Goal: Task Accomplishment & Management: Complete application form

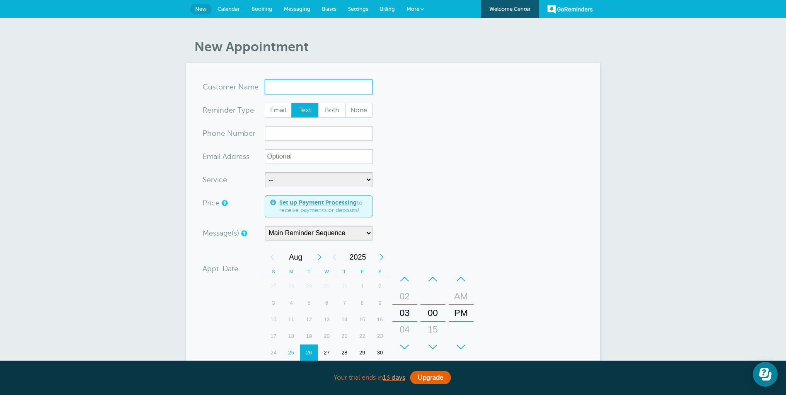
click at [282, 84] on input "x-no-autofill" at bounding box center [319, 87] width 108 height 15
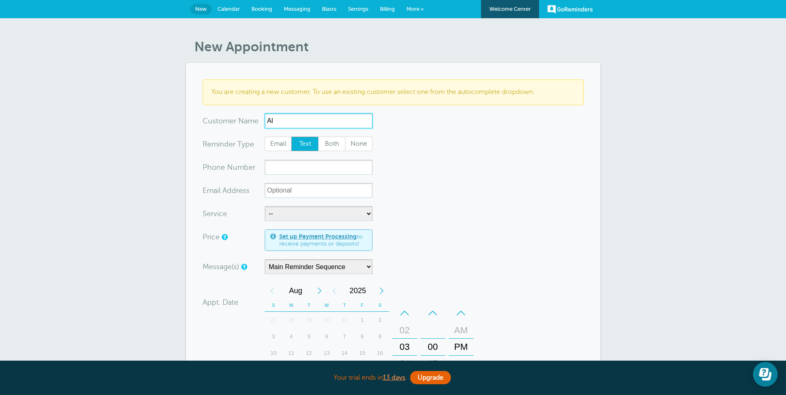
type input "A"
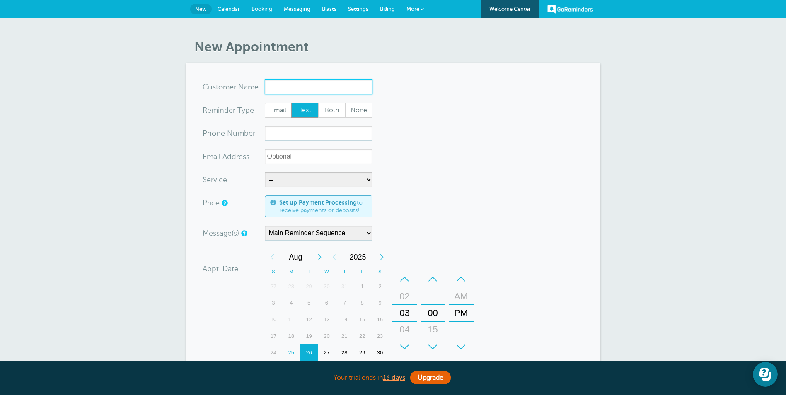
scroll to position [41, 0]
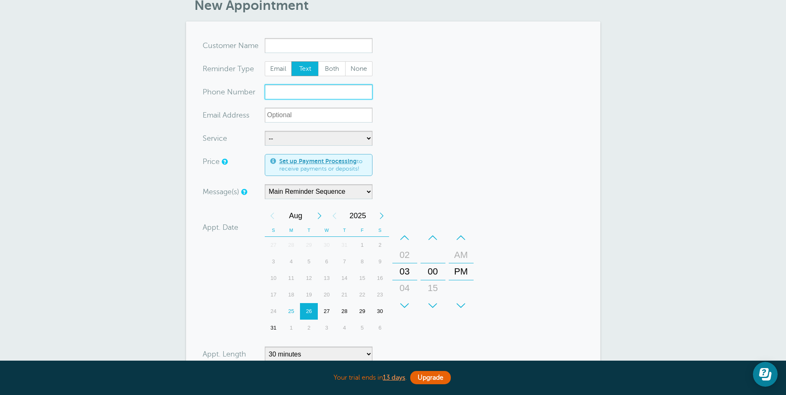
click at [276, 88] on input "xxx-no-autofill" at bounding box center [319, 91] width 108 height 15
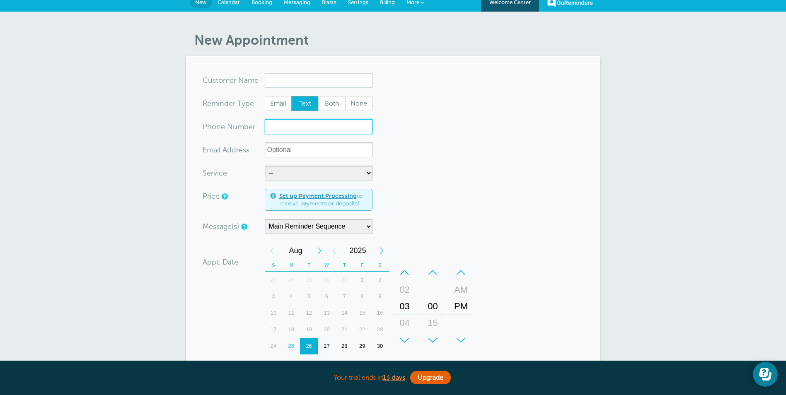
scroll to position [0, 0]
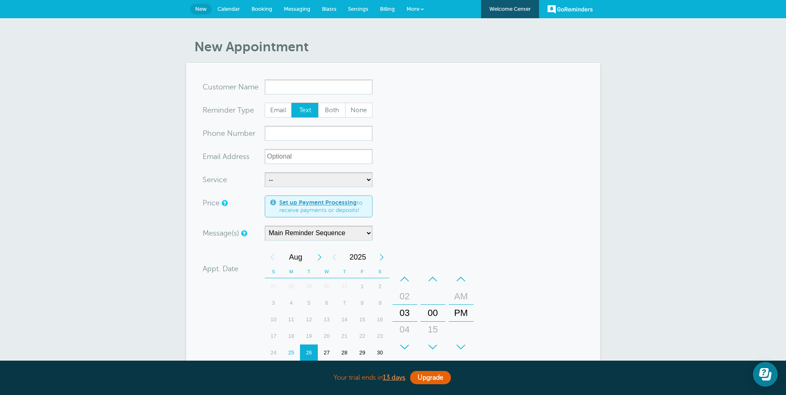
click at [330, 8] on span "Blasts" at bounding box center [329, 9] width 14 height 6
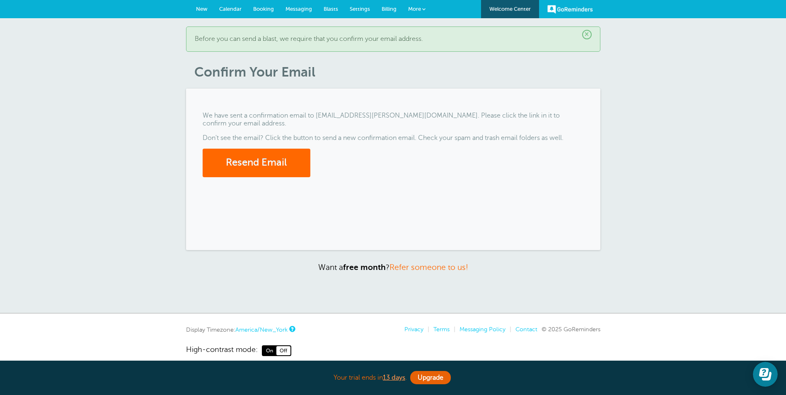
click at [201, 8] on span "New" at bounding box center [202, 9] width 12 height 6
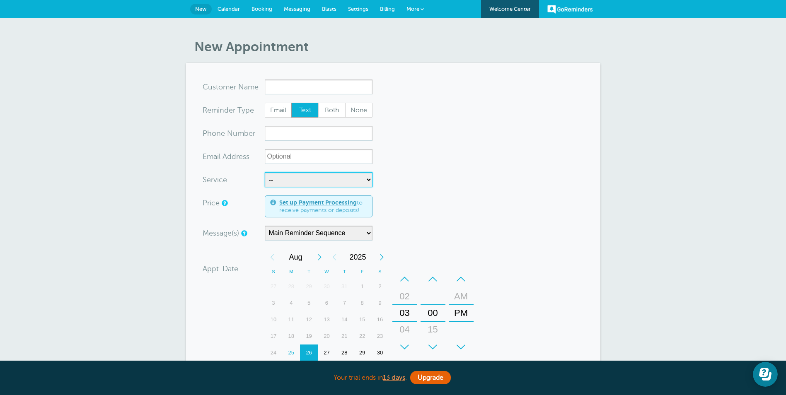
click at [368, 179] on select "-- Interview reminder" at bounding box center [319, 179] width 108 height 15
click at [279, 83] on input "x-no-autofill" at bounding box center [319, 87] width 108 height 15
click at [305, 8] on span "Messaging" at bounding box center [297, 9] width 27 height 6
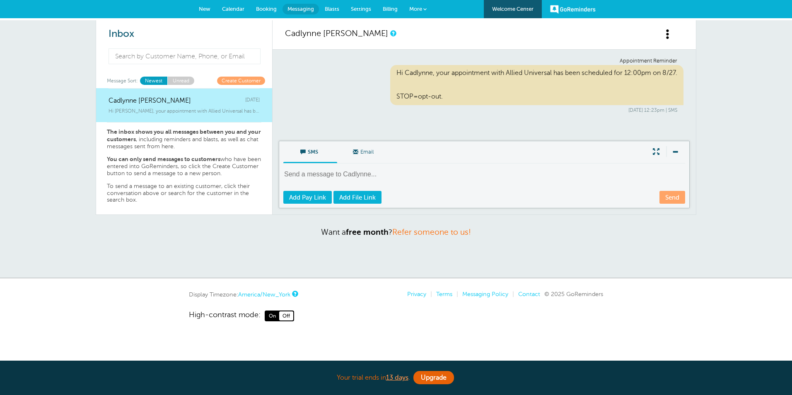
click at [332, 9] on span "Blasts" at bounding box center [332, 9] width 14 height 6
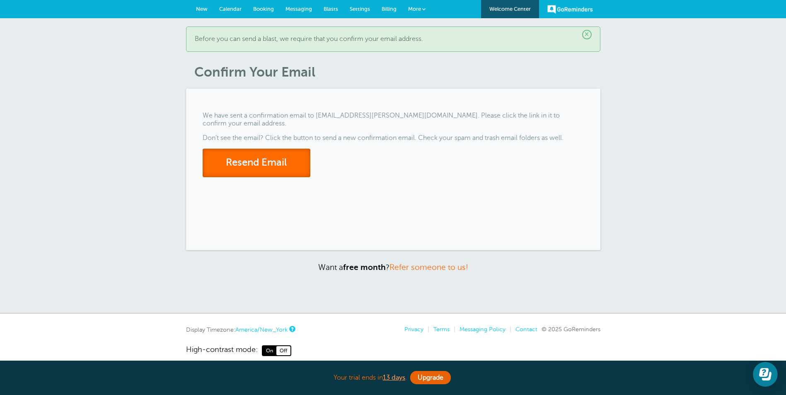
click at [269, 159] on button "Resend Email" at bounding box center [256, 163] width 108 height 29
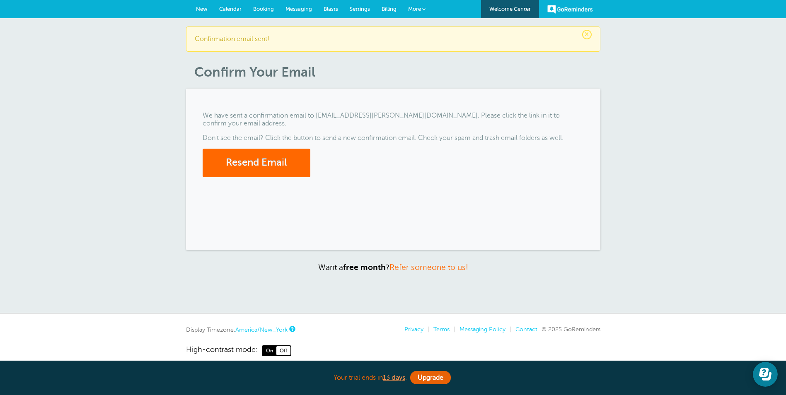
click at [328, 10] on span "Blasts" at bounding box center [330, 9] width 14 height 6
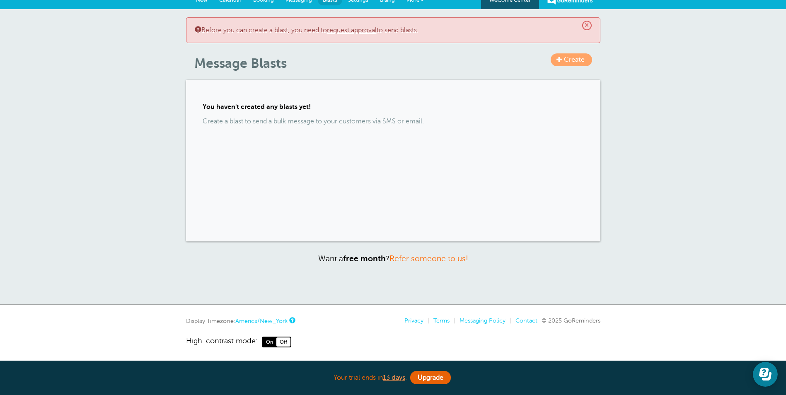
scroll to position [11, 0]
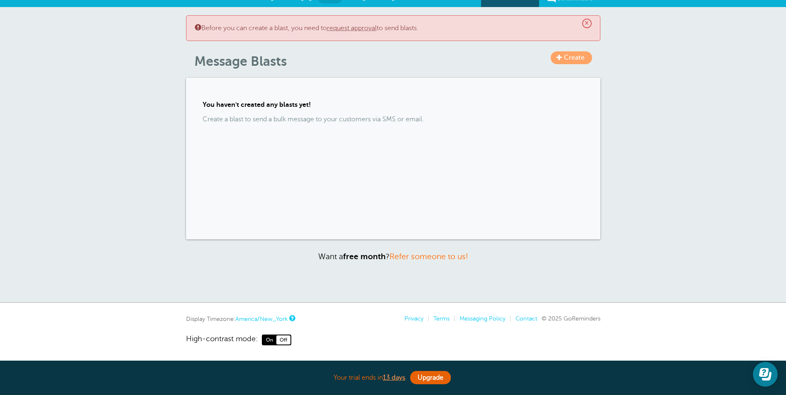
click at [567, 59] on span "Create" at bounding box center [574, 57] width 21 height 7
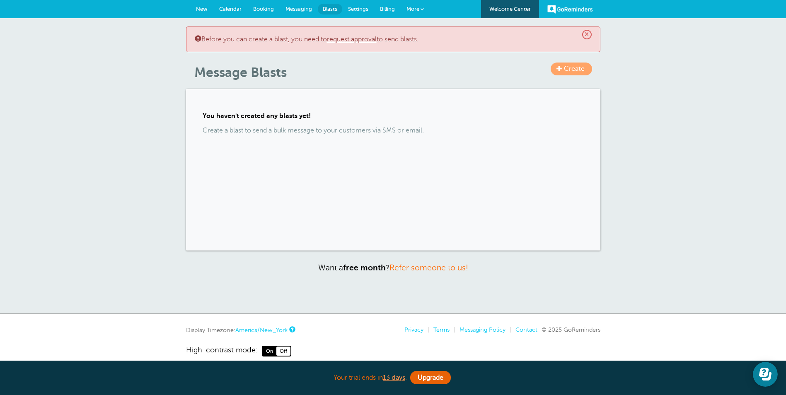
click at [361, 39] on link "request approval" at bounding box center [352, 39] width 50 height 7
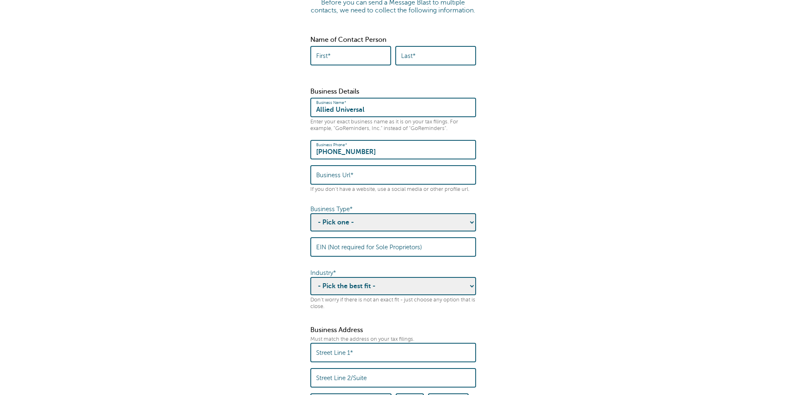
scroll to position [83, 0]
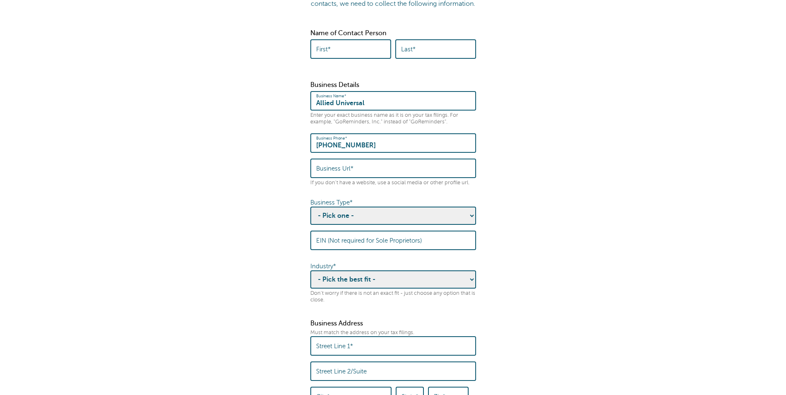
click at [331, 58] on input "First*" at bounding box center [350, 49] width 69 height 18
type input "Cadlynne"
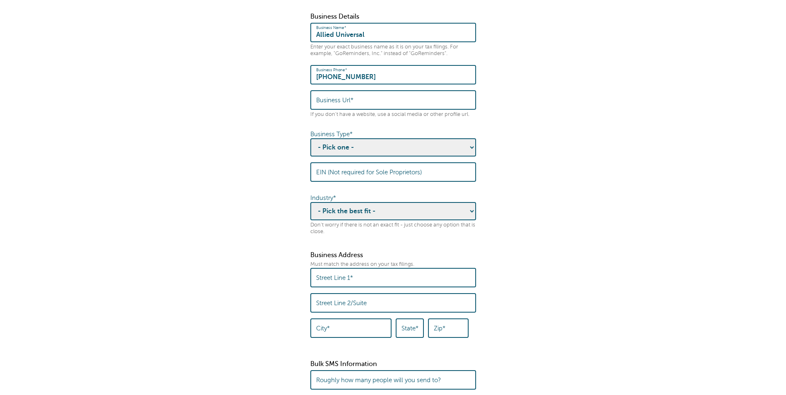
scroll to position [166, 0]
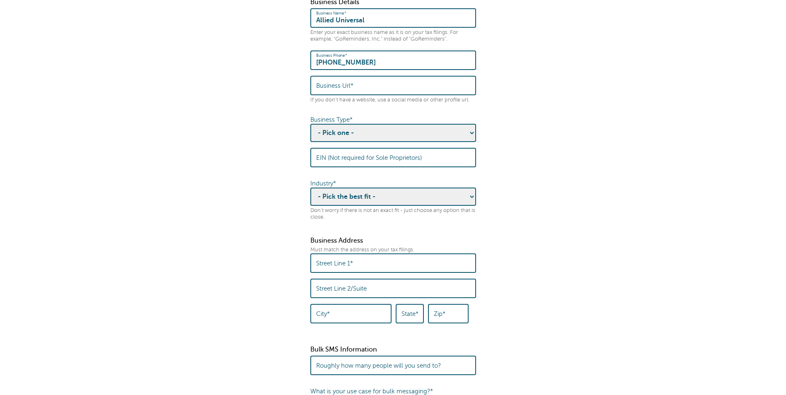
type input "[PERSON_NAME]"
click at [363, 137] on select "- Pick one - Sole Proprietorship Partnership Limited Liability Corporation Co-o…" at bounding box center [393, 133] width 166 height 18
click at [268, 207] on fieldset "Before you can send a Message Blast to multiple contacts, we need to collect th…" at bounding box center [392, 328] width 769 height 850
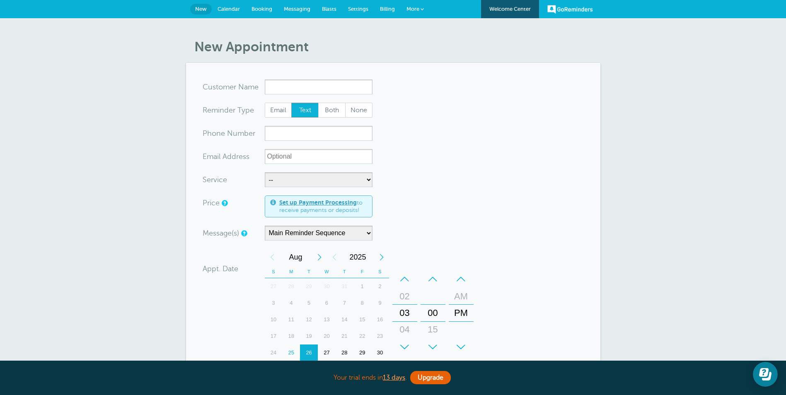
click at [325, 9] on span "Blasts" at bounding box center [329, 9] width 14 height 6
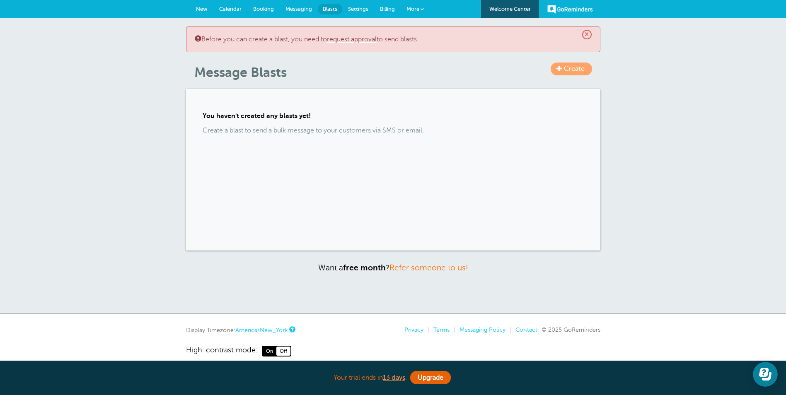
click at [348, 41] on link "request approval" at bounding box center [352, 39] width 50 height 7
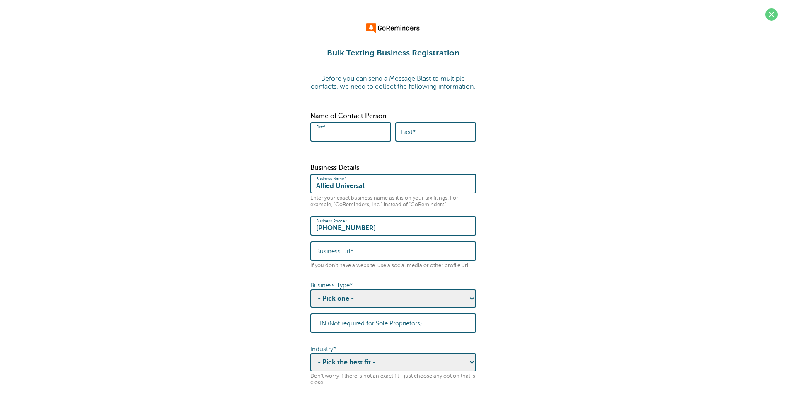
click at [337, 140] on input "First*" at bounding box center [350, 132] width 69 height 18
type input "Cadlynne"
type input "[PERSON_NAME]"
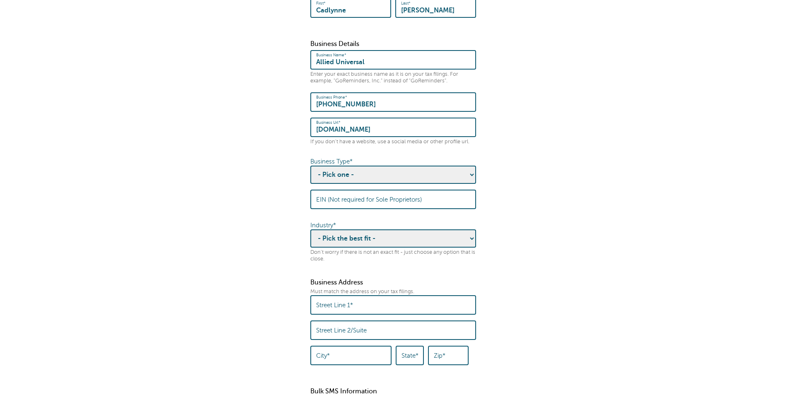
scroll to position [124, 0]
type input "[DOMAIN_NAME]"
click at [371, 181] on select "- Pick one - Sole Proprietorship Partnership Limited Liability Corporation Co-o…" at bounding box center [393, 174] width 166 height 18
click at [282, 215] on fieldset "Before you can send a Message Blast to multiple contacts, we need to collect th…" at bounding box center [392, 369] width 769 height 850
click at [469, 183] on select "- Pick one - Sole Proprietorship Partnership Limited Liability Corporation Co-o…" at bounding box center [393, 174] width 166 height 18
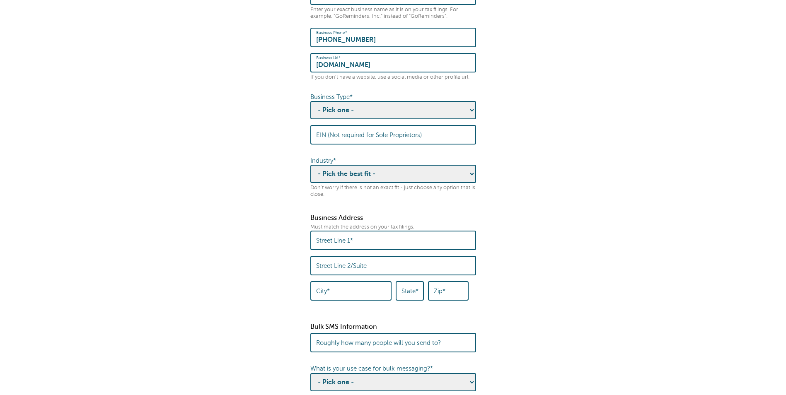
scroll to position [207, 0]
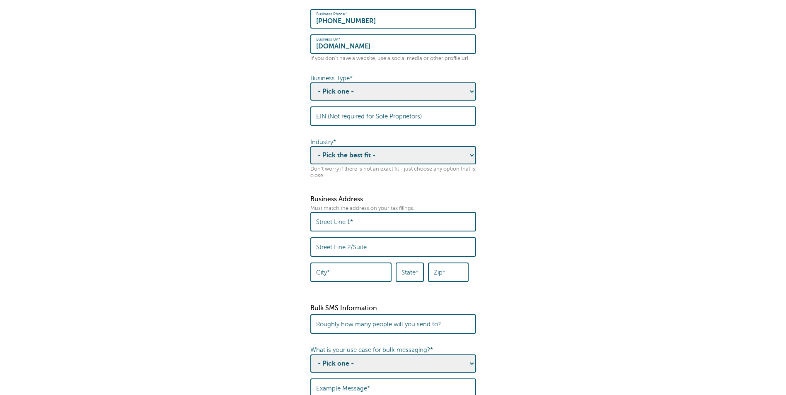
click at [470, 159] on select "- Pick the best fit - Agriculture Automotive Banking Consumer Education Electro…" at bounding box center [393, 155] width 166 height 18
click at [339, 162] on select "- Pick the best fit - Agriculture Automotive Banking Consumer Education Electro…" at bounding box center [393, 155] width 166 height 18
click at [468, 161] on select "- Pick the best fit - Agriculture Automotive Banking Consumer Education Electro…" at bounding box center [393, 155] width 166 height 18
select select "HEALTHCARE"
click at [310, 154] on select "- Pick the best fit - Agriculture Automotive Banking Consumer Education Electro…" at bounding box center [393, 155] width 166 height 18
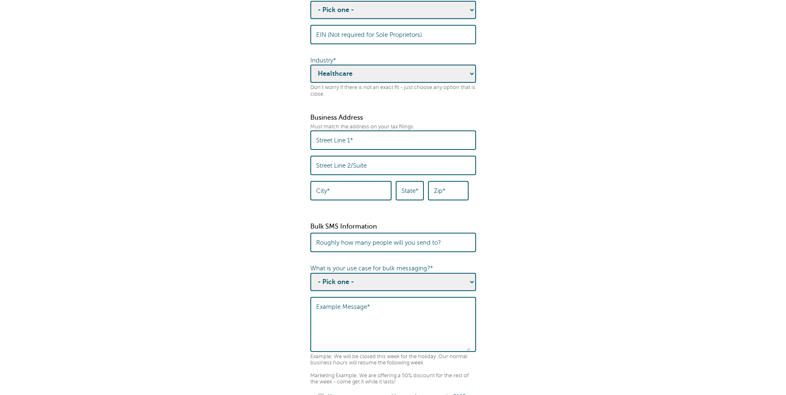
scroll to position [290, 0]
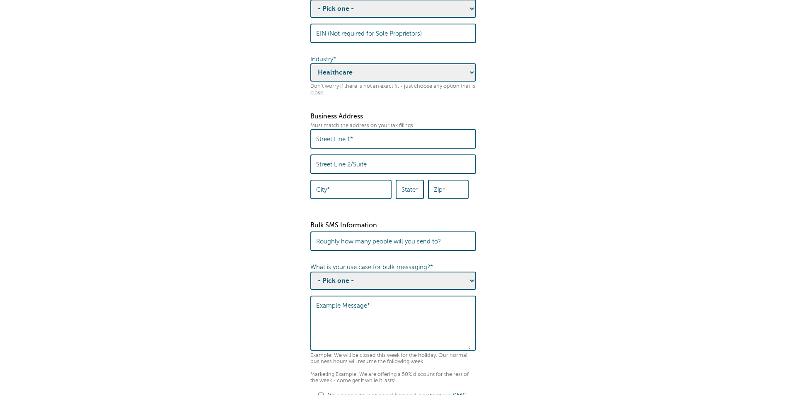
click at [331, 143] on label "Street Line 1*" at bounding box center [334, 138] width 37 height 7
click at [331, 147] on input "Street Line 1*" at bounding box center [393, 139] width 154 height 18
type input "1395 University Blvd"
type input "Jupiter"
type input "fl"
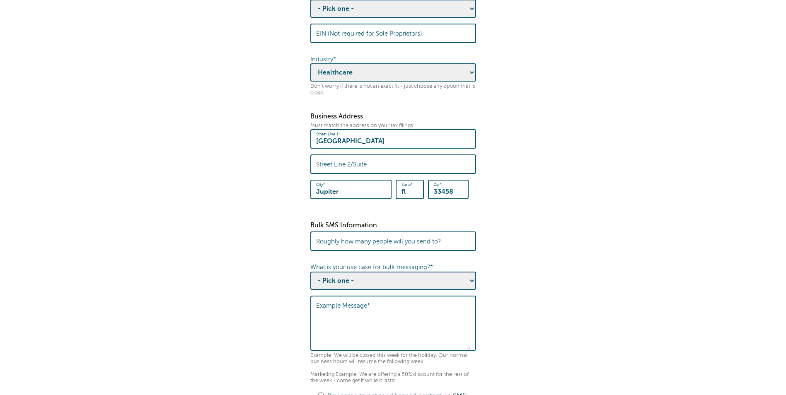
scroll to position [331, 0]
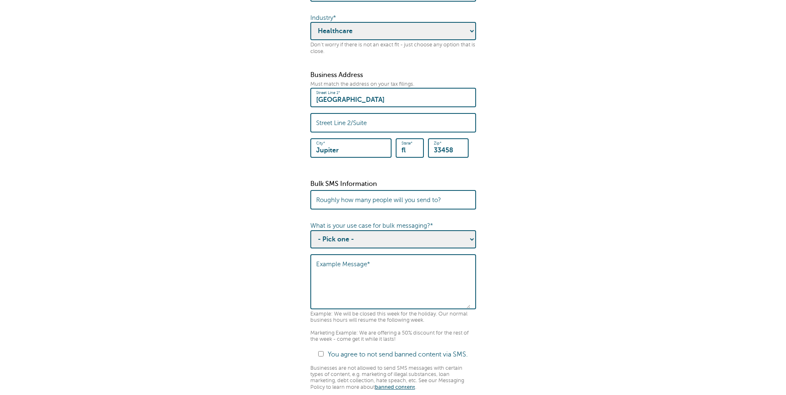
type input "33458"
click at [463, 205] on input "Roughly how many people will you send to?" at bounding box center [393, 200] width 154 height 18
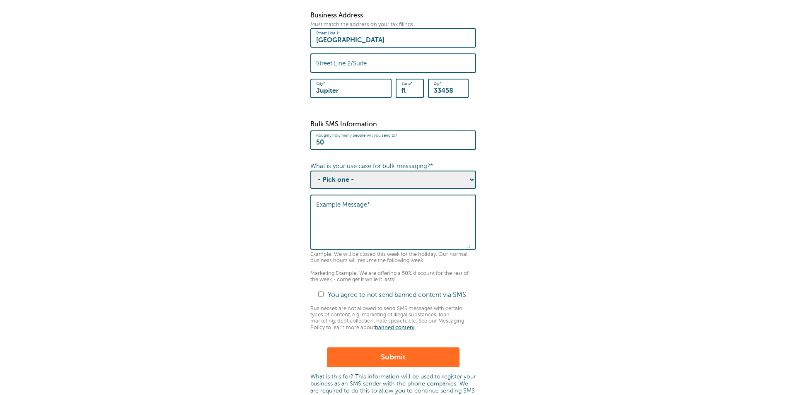
scroll to position [414, 0]
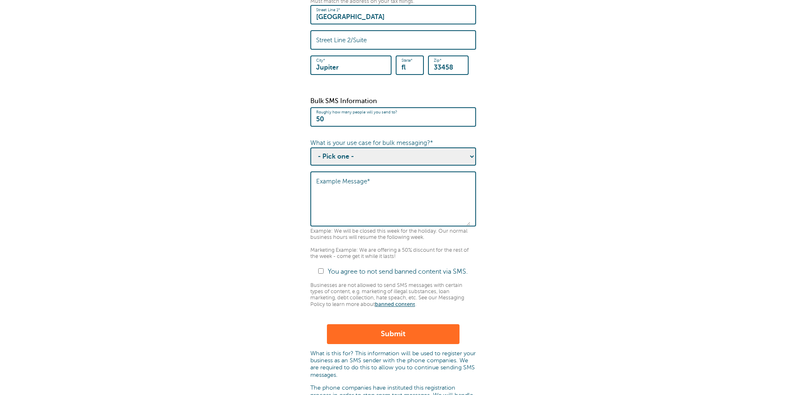
drag, startPoint x: 408, startPoint y: 131, endPoint x: 302, endPoint y: 125, distance: 106.6
click at [302, 125] on fieldset "Before you can send a Message Blast to multiple contacts, we need to collect th…" at bounding box center [392, 79] width 769 height 850
type input "200"
click at [468, 166] on select "- Pick one - Sending notifications of business updates Sending marketing offers…" at bounding box center [393, 156] width 166 height 18
select select "Event Updates"
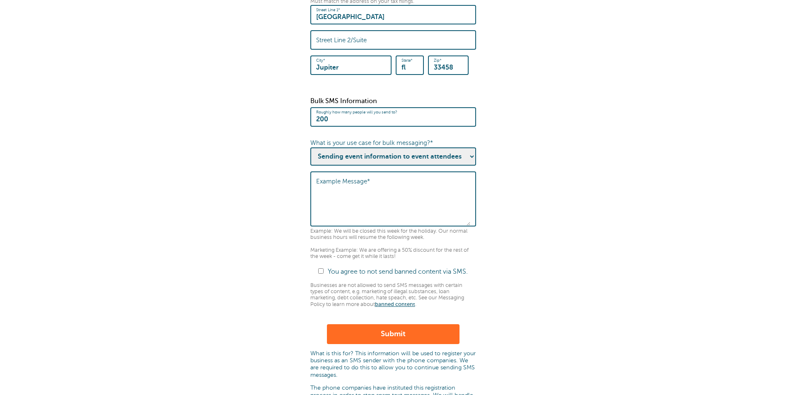
click at [310, 155] on select "- Pick one - Sending notifications of business updates Sending marketing offers…" at bounding box center [393, 156] width 166 height 18
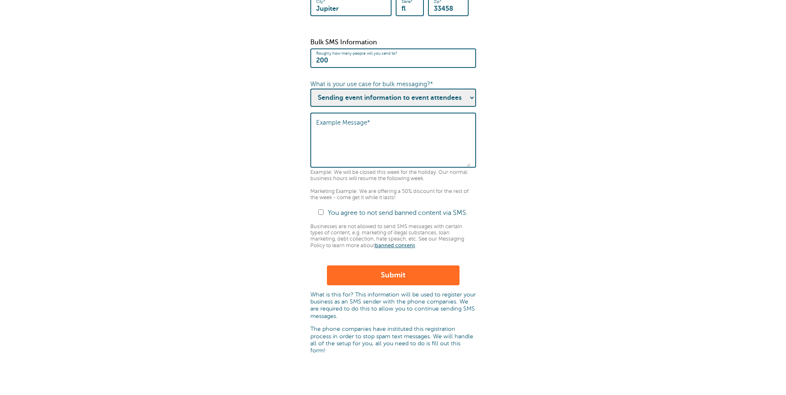
scroll to position [464, 0]
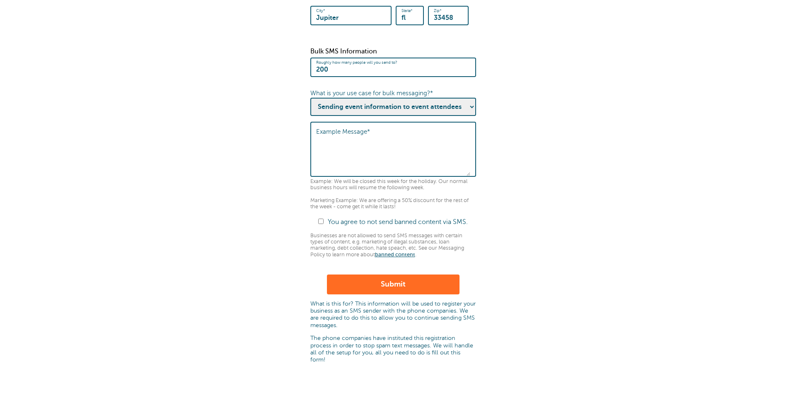
click at [321, 144] on textarea "Example Message*" at bounding box center [393, 150] width 154 height 51
paste textarea "Hello, This is a friendly reminder that your CPI class starts tomorrow promptly…"
type textarea "Hello, This is a friendly reminder that your CPI class starts tomorrow promptly…"
click at [319, 224] on input "You agree to not send banned content via SMS." at bounding box center [320, 221] width 5 height 5
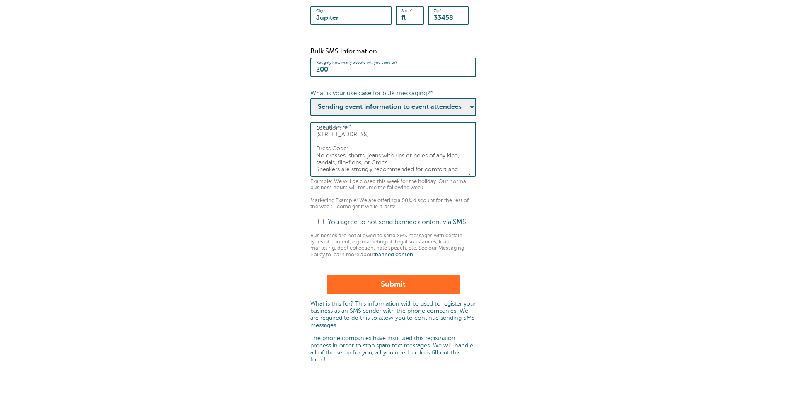
checkbox input "true"
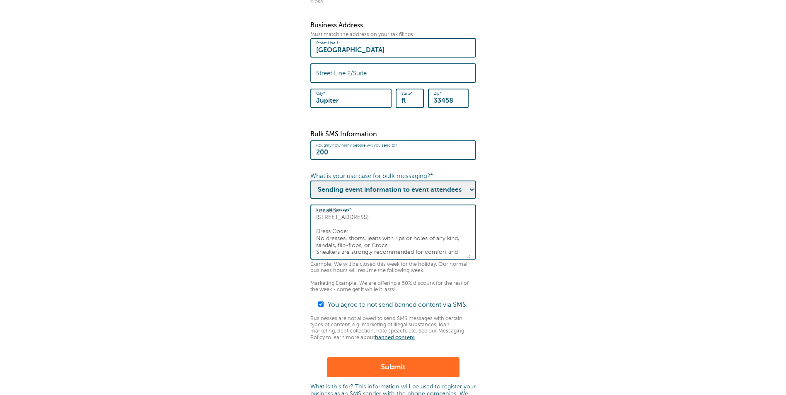
scroll to position [49, 0]
click at [393, 374] on button "Submit" at bounding box center [393, 367] width 133 height 20
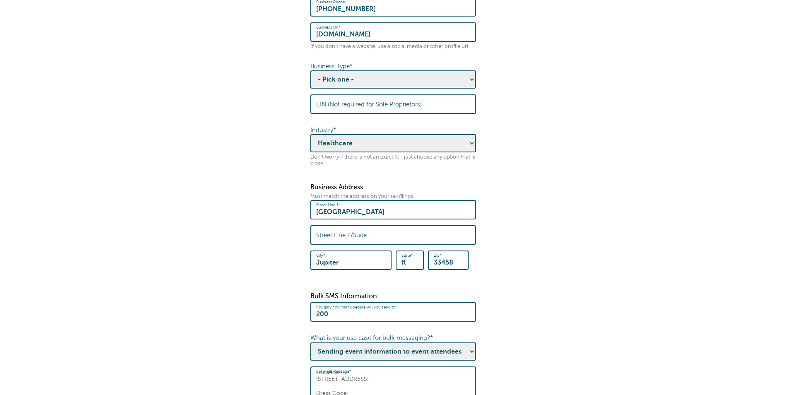
scroll to position [215, 0]
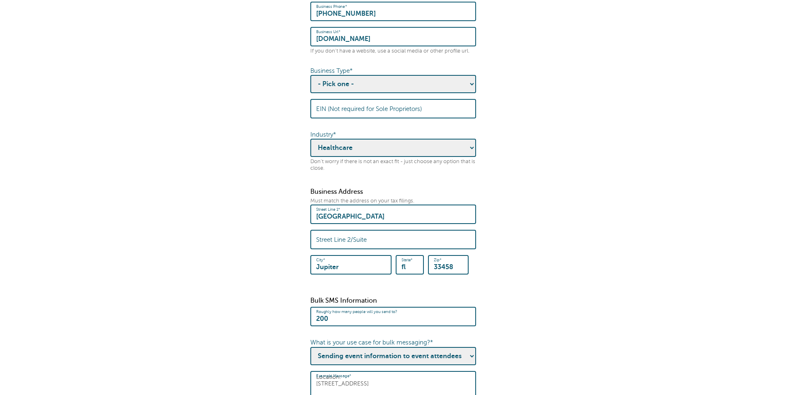
click at [468, 93] on select "- Pick one - Sole Proprietorship Partnership Limited Liability Corporation Co-o…" at bounding box center [393, 84] width 166 height 18
select select "Corporation"
click at [310, 83] on select "- Pick one - Sole Proprietorship Partnership Limited Liability Corporation Co-o…" at bounding box center [393, 84] width 166 height 18
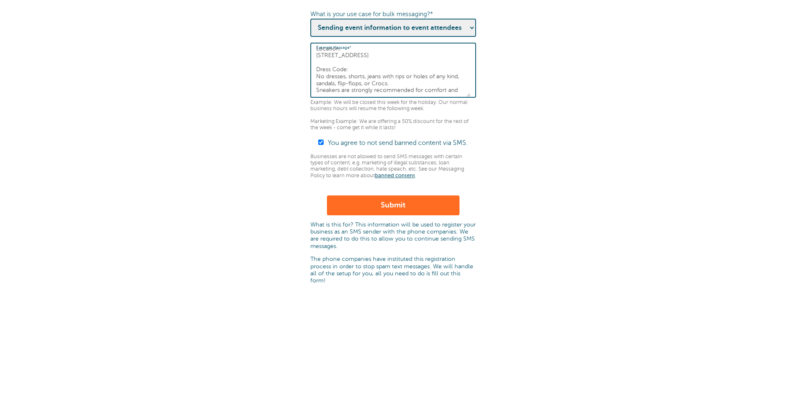
scroll to position [546, 0]
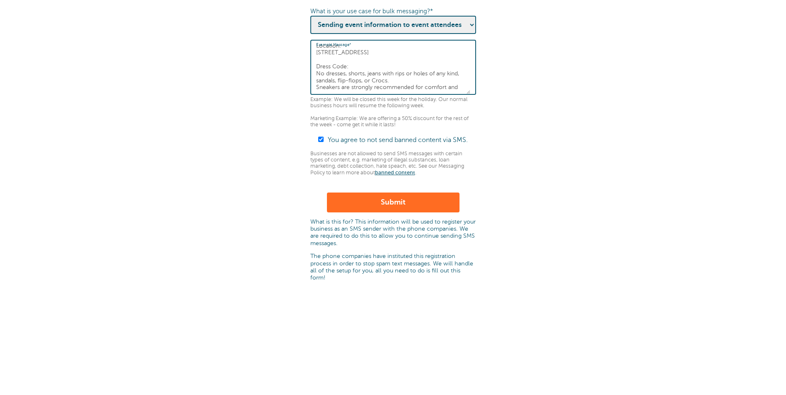
click at [383, 209] on button "Submit" at bounding box center [393, 203] width 133 height 20
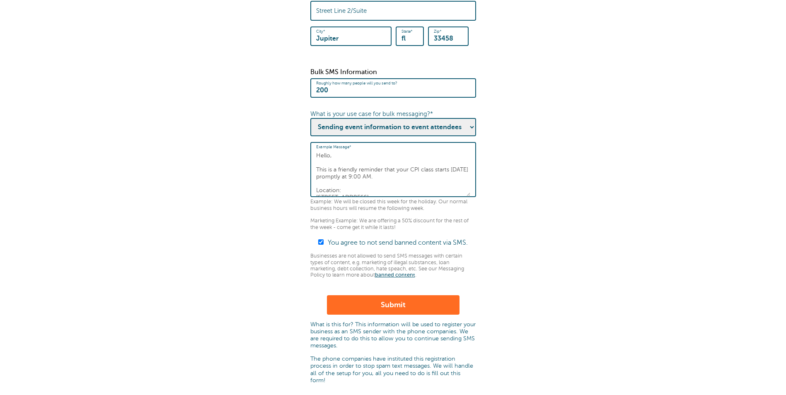
drag, startPoint x: 462, startPoint y: 196, endPoint x: 313, endPoint y: 130, distance: 162.4
click at [313, 130] on div "Bulk SMS Information Roughly how many people will you send to? 200 What is your…" at bounding box center [393, 173] width 166 height 210
paste textarea "Reminder: CPI class is [DATE] at 9:00 AM. Location: [STREET_ADDRESS]. Dress cod…"
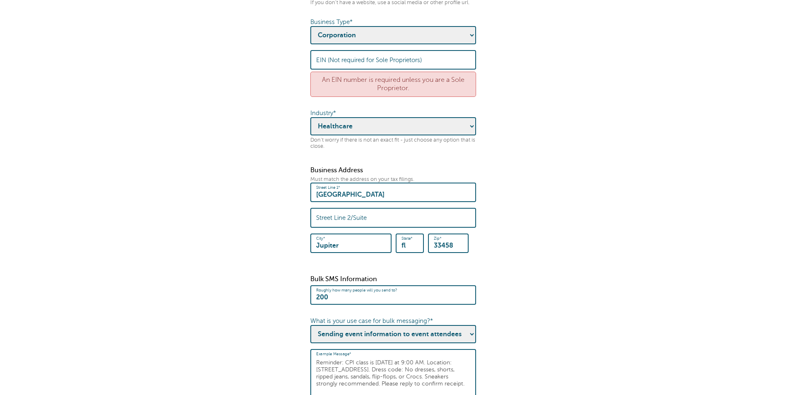
scroll to position [248, 0]
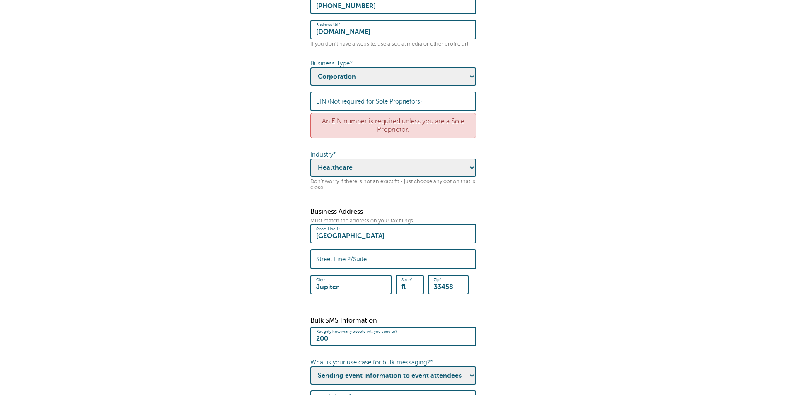
type textarea "Reminder: CPI class is [DATE] at 9:00 AM. Location: [STREET_ADDRESS]. Dress cod…"
click at [469, 85] on select "- Pick one - Sole Proprietorship Partnership Limited Liability Corporation Co-o…" at bounding box center [393, 76] width 166 height 18
select select "Sole Proprietorship"
click at [310, 75] on select "- Pick one - Sole Proprietorship Partnership Limited Liability Corporation Co-o…" at bounding box center [393, 76] width 166 height 18
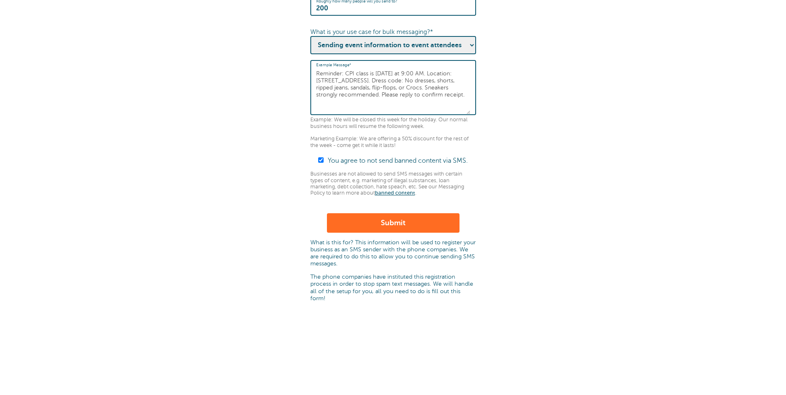
scroll to position [580, 0]
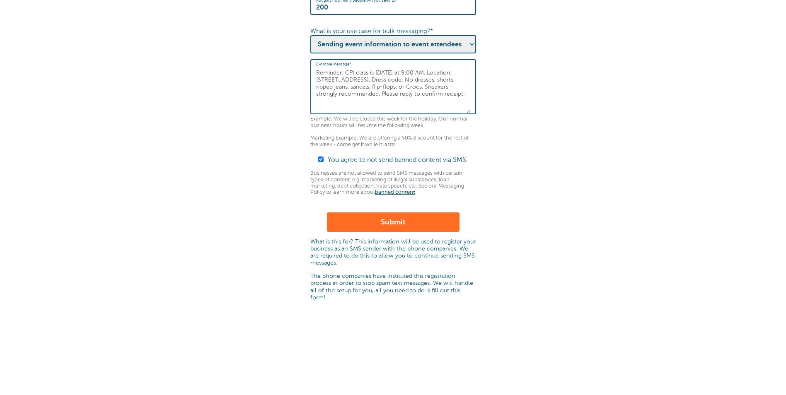
click at [397, 232] on button "Submit" at bounding box center [393, 222] width 133 height 20
